Goal: Task Accomplishment & Management: Use online tool/utility

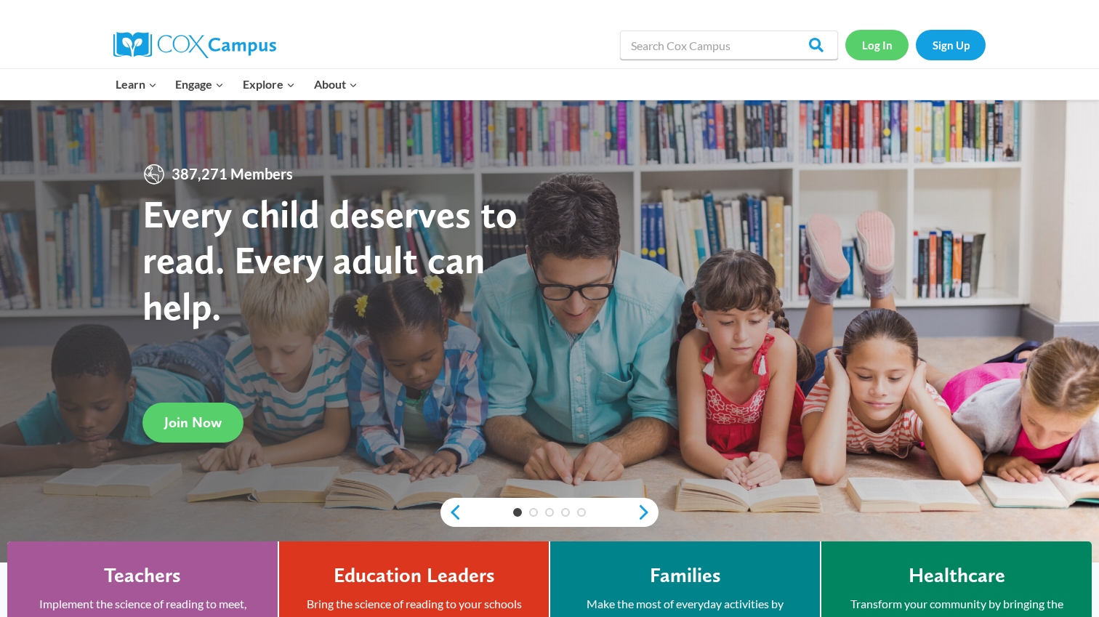
click at [882, 40] on link "Log In" at bounding box center [877, 45] width 63 height 30
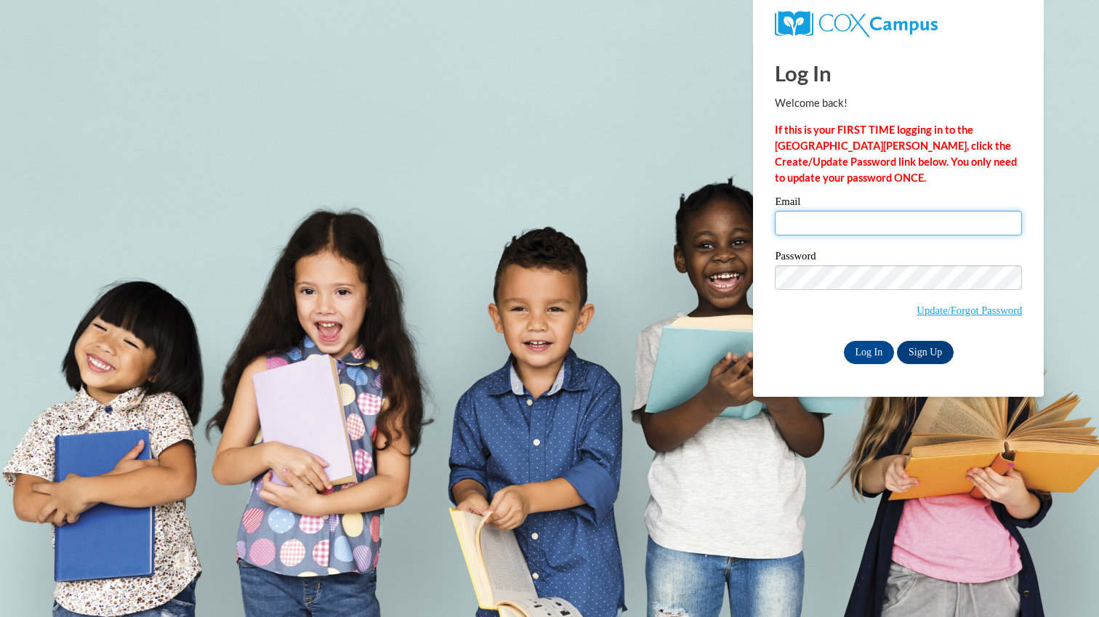
click at [931, 217] on input "Email" at bounding box center [898, 223] width 247 height 25
type input "fernaguirre123@gmail.com"
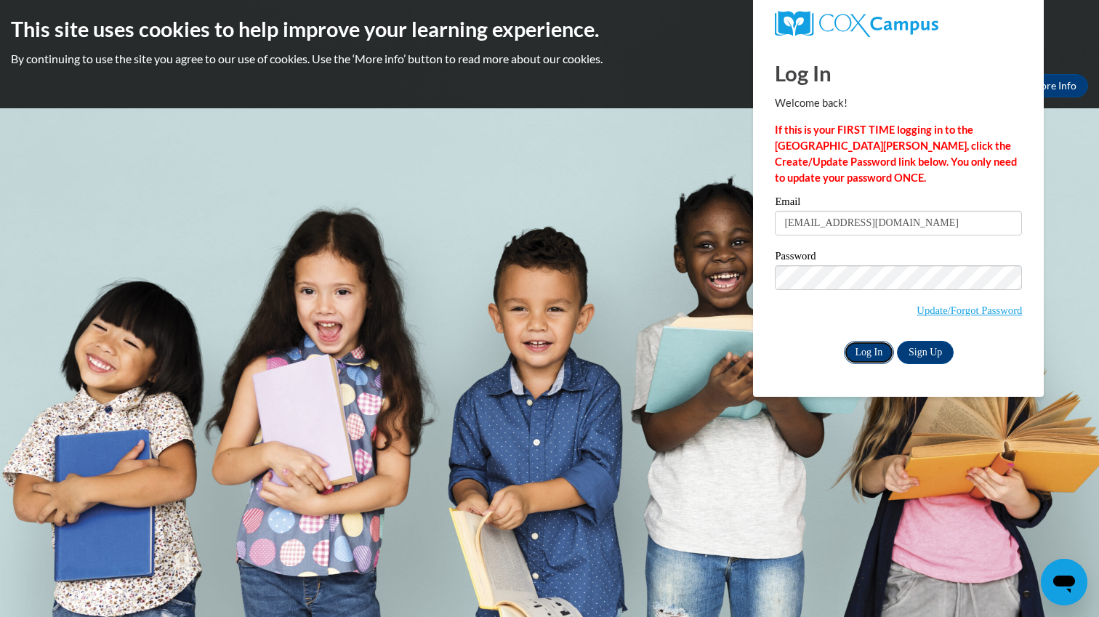
click at [859, 357] on input "Log In" at bounding box center [869, 352] width 51 height 23
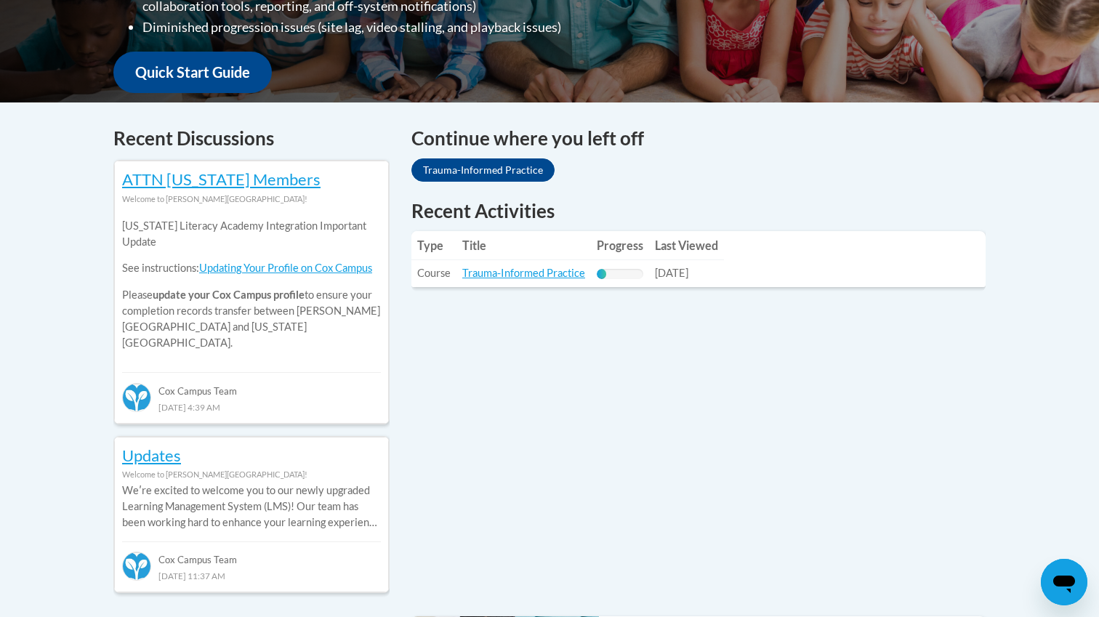
scroll to position [520, 0]
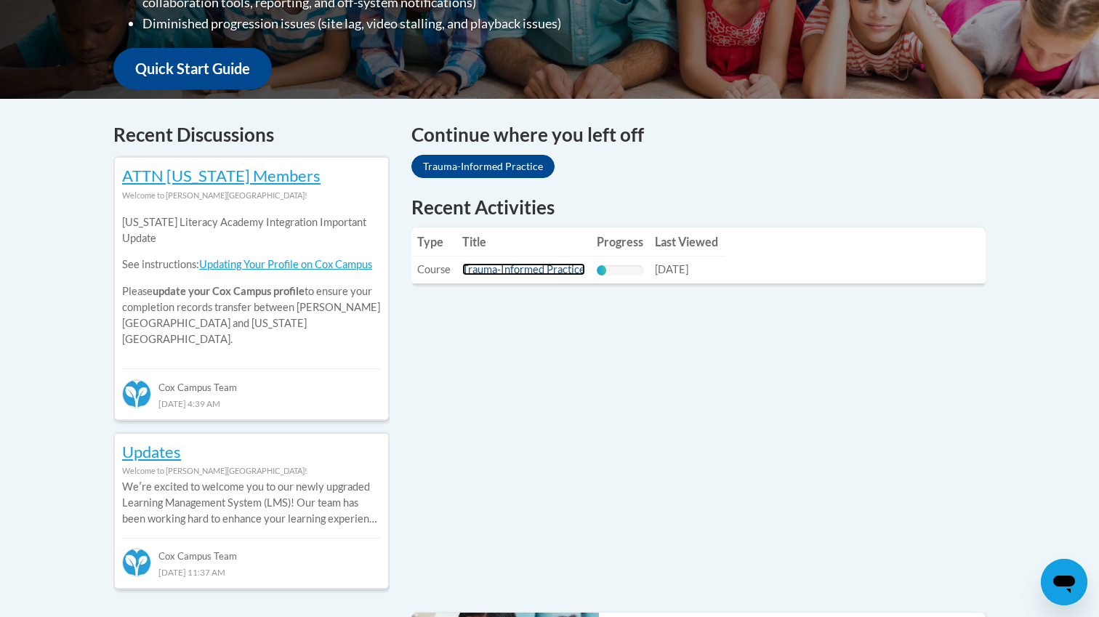
click at [504, 270] on link "Trauma-Informed Practice" at bounding box center [523, 269] width 123 height 12
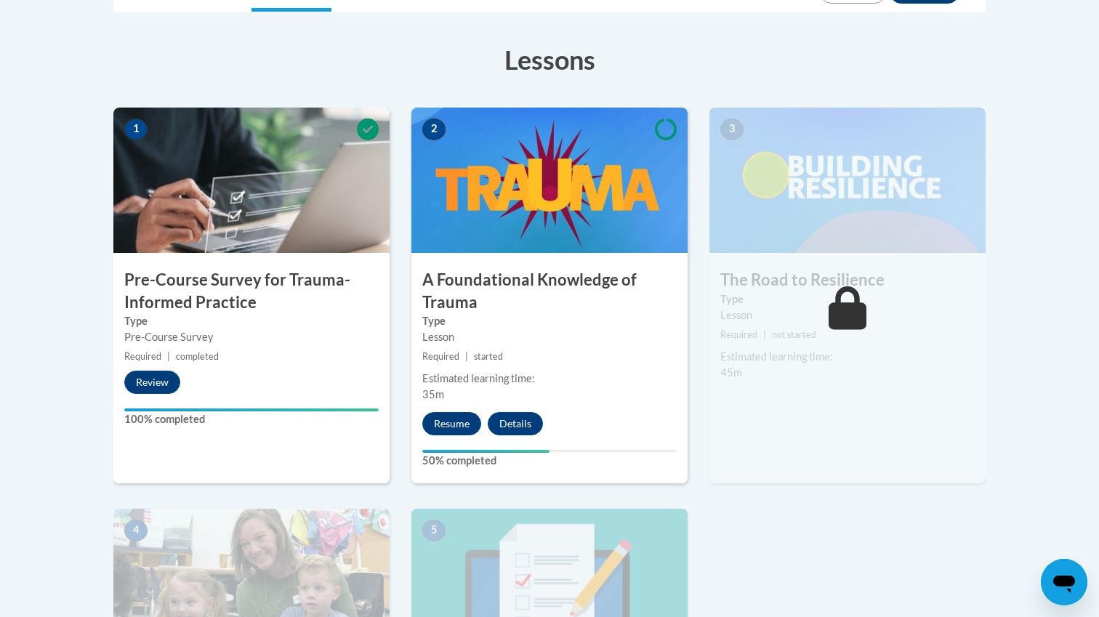
scroll to position [413, 0]
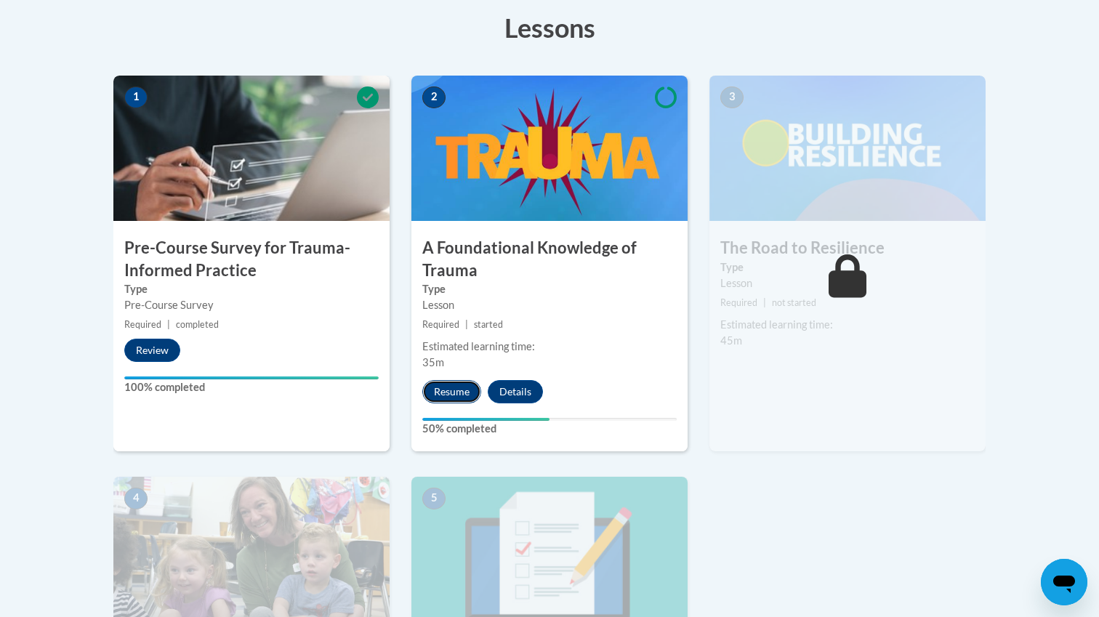
click at [448, 385] on button "Resume" at bounding box center [451, 391] width 59 height 23
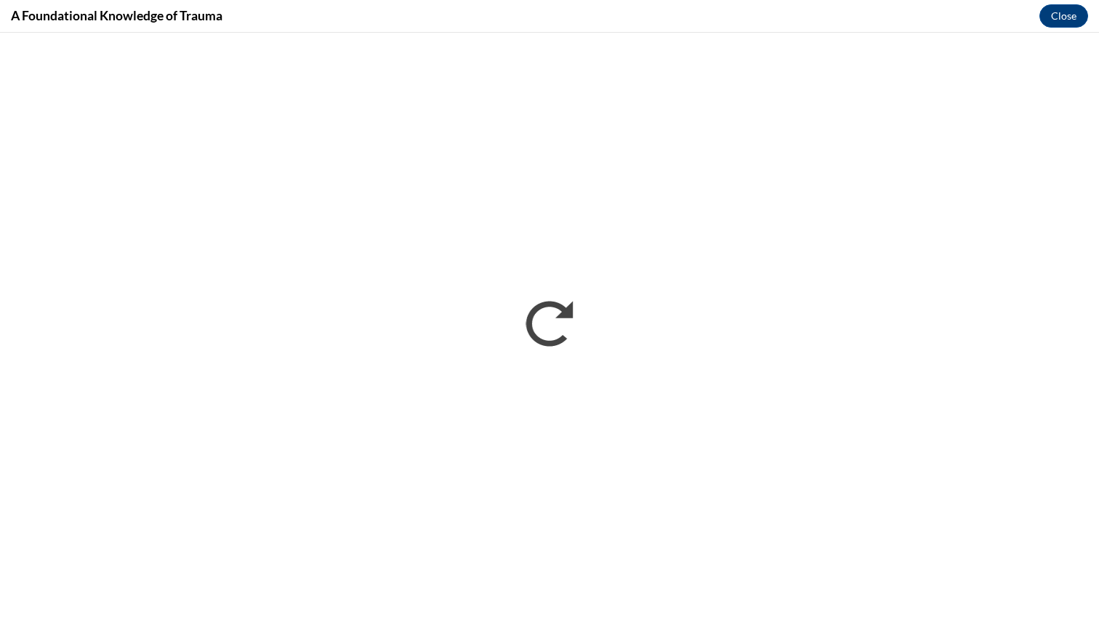
scroll to position [0, 0]
